Goal: Transaction & Acquisition: Purchase product/service

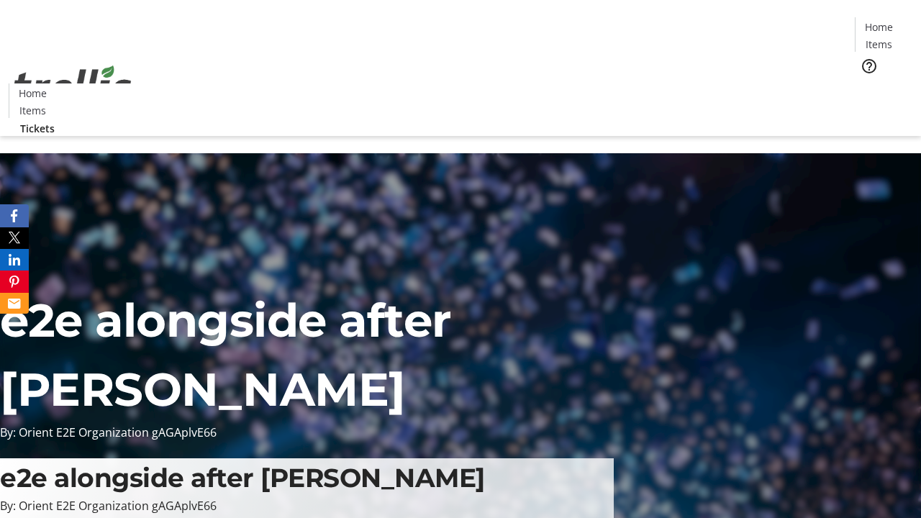
click at [866, 83] on span "Tickets" at bounding box center [883, 90] width 35 height 15
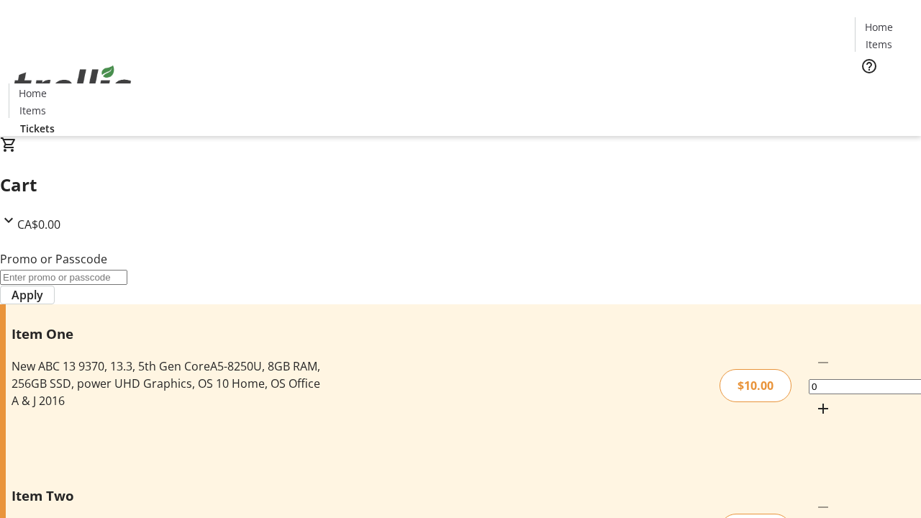
click at [814, 400] on mat-icon "Increment by one" at bounding box center [822, 408] width 17 height 17
type input "1"
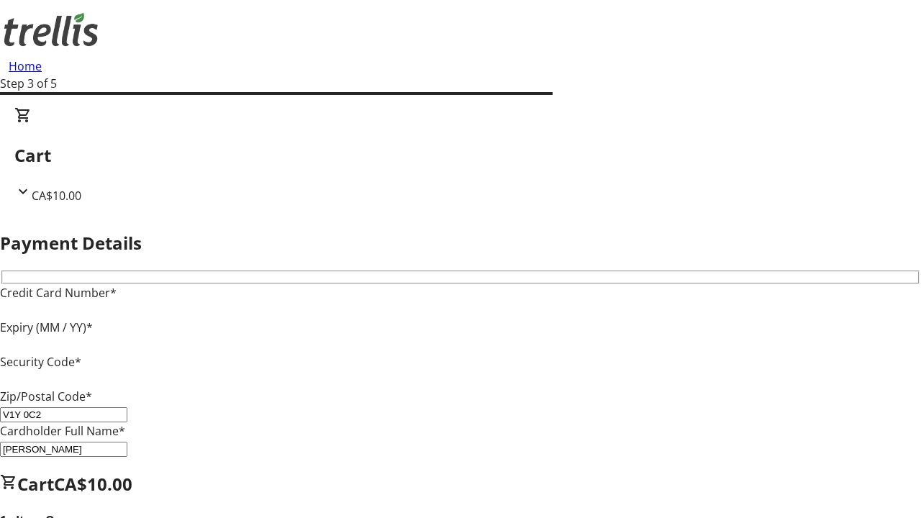
type input "V1Y 0C2"
